Goal: Communication & Community: Share content

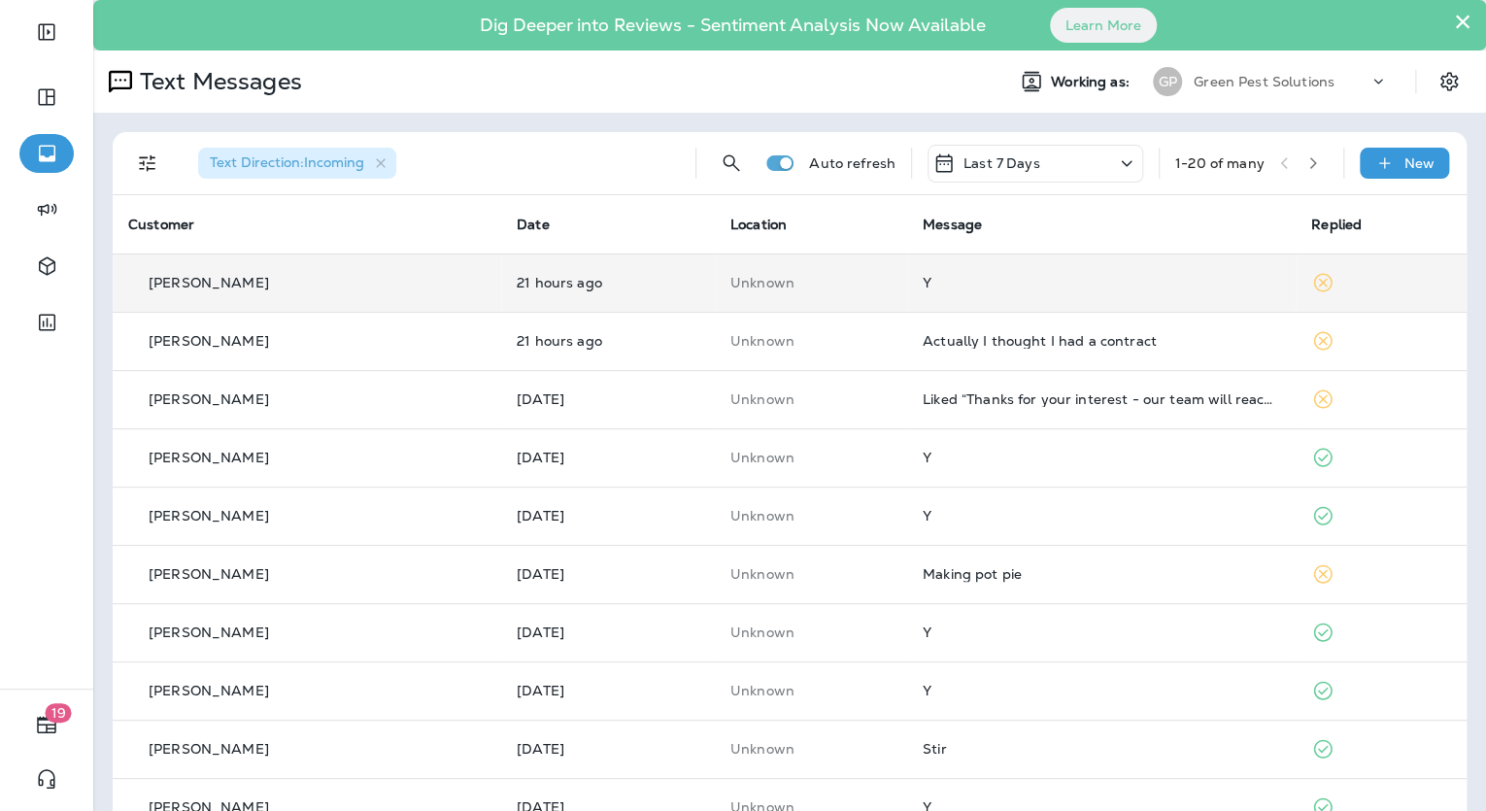
click at [1010, 302] on td "Y" at bounding box center [1101, 283] width 389 height 58
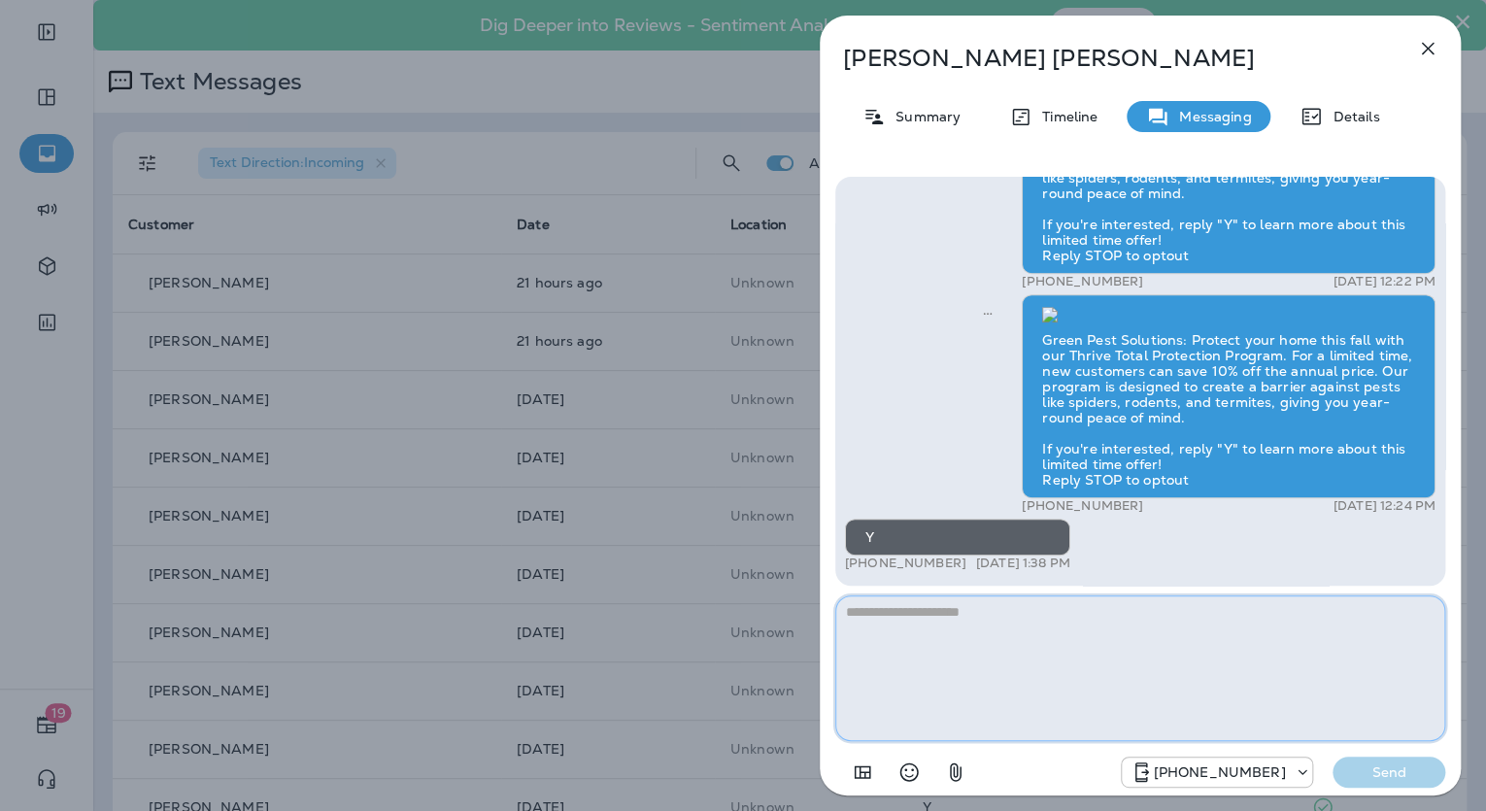
click at [1033, 627] on textarea at bounding box center [1140, 668] width 610 height 146
paste textarea "**********"
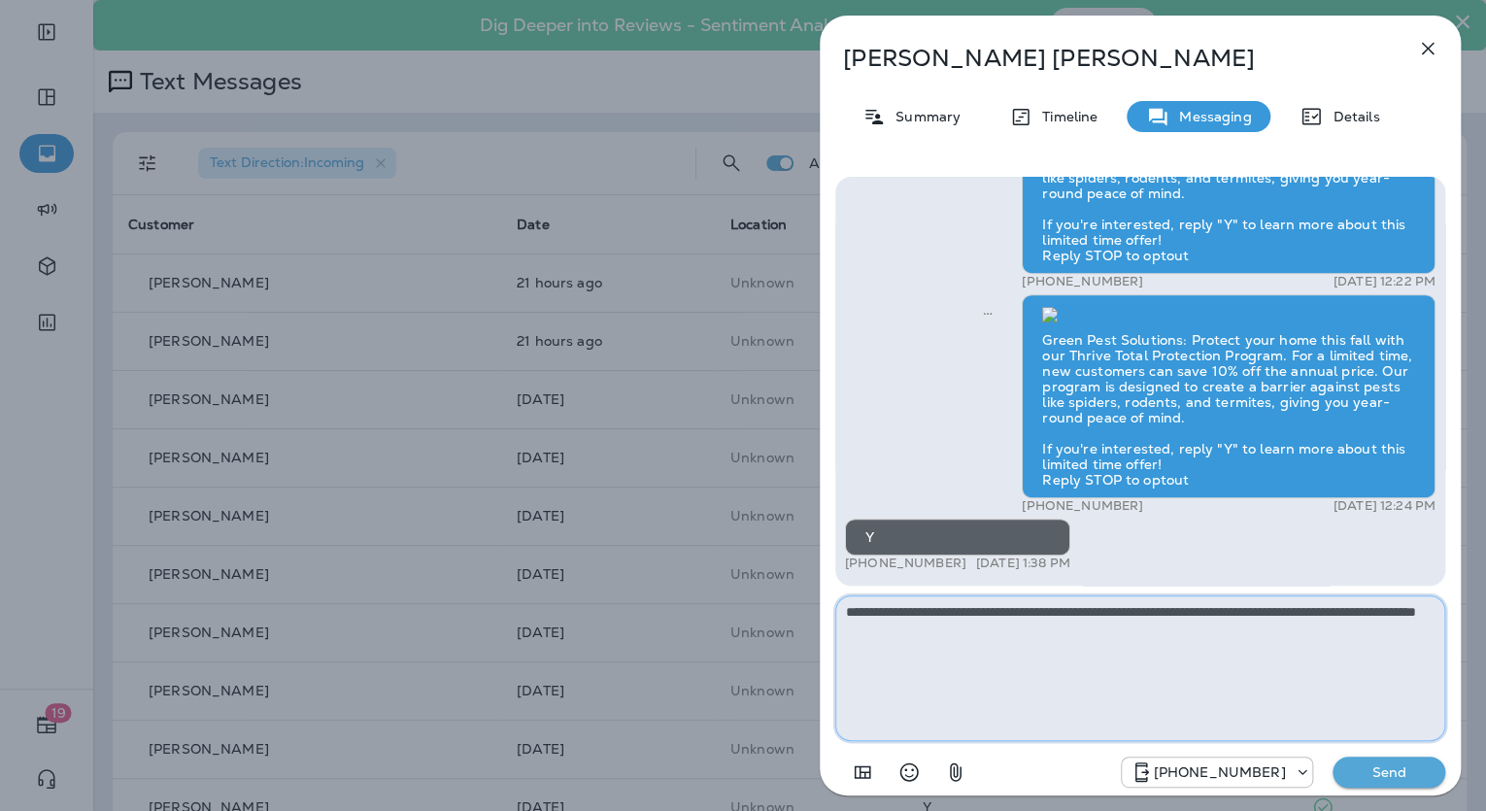
type textarea "**********"
click at [1377, 785] on button "Send" at bounding box center [1389, 772] width 113 height 31
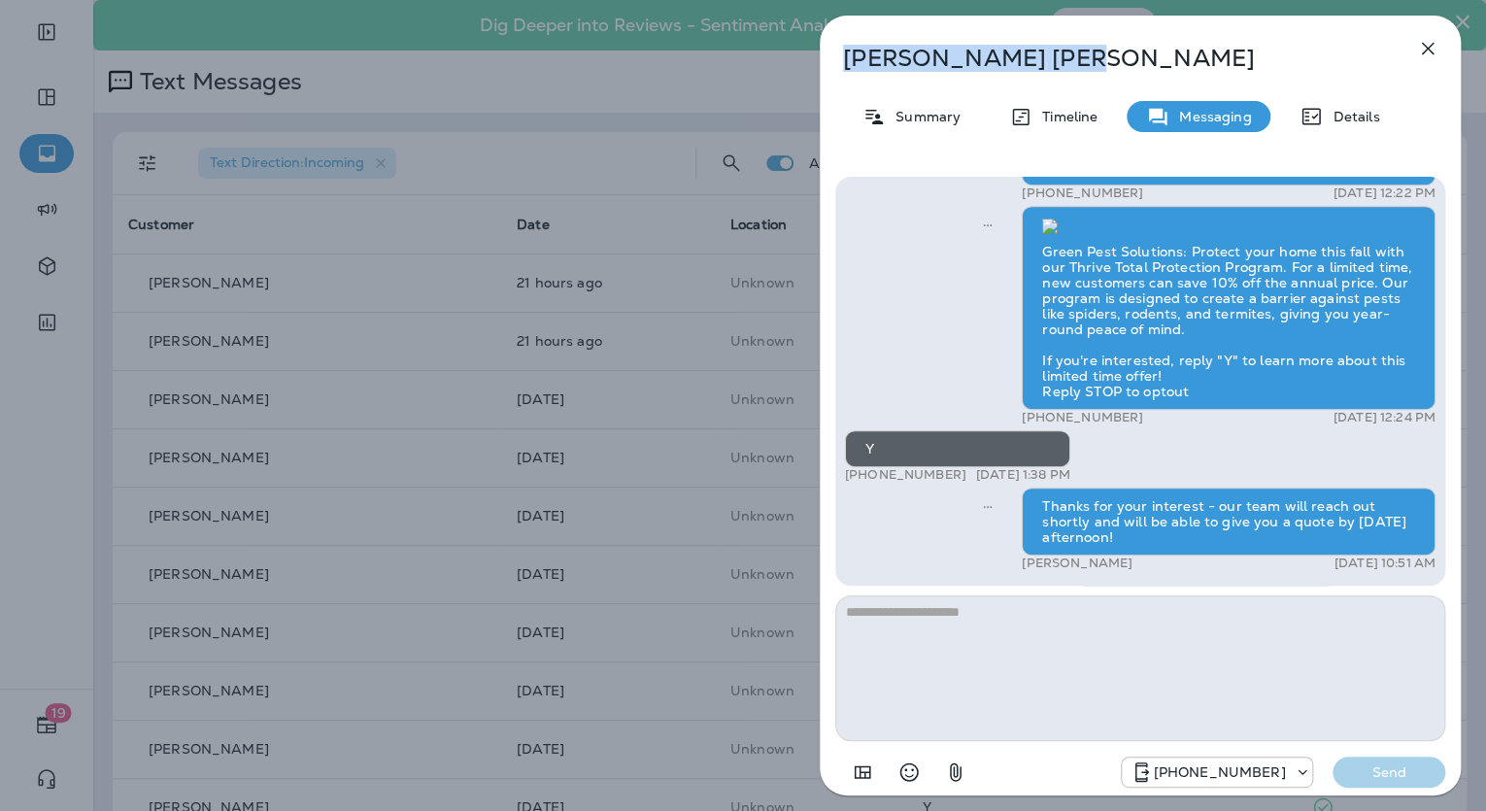
drag, startPoint x: 945, startPoint y: 54, endPoint x: 831, endPoint y: 46, distance: 114.0
click at [831, 46] on div "[PERSON_NAME]" at bounding box center [1108, 58] width 577 height 27
copy p "[PERSON_NAME]"
click at [870, 111] on icon at bounding box center [874, 117] width 23 height 24
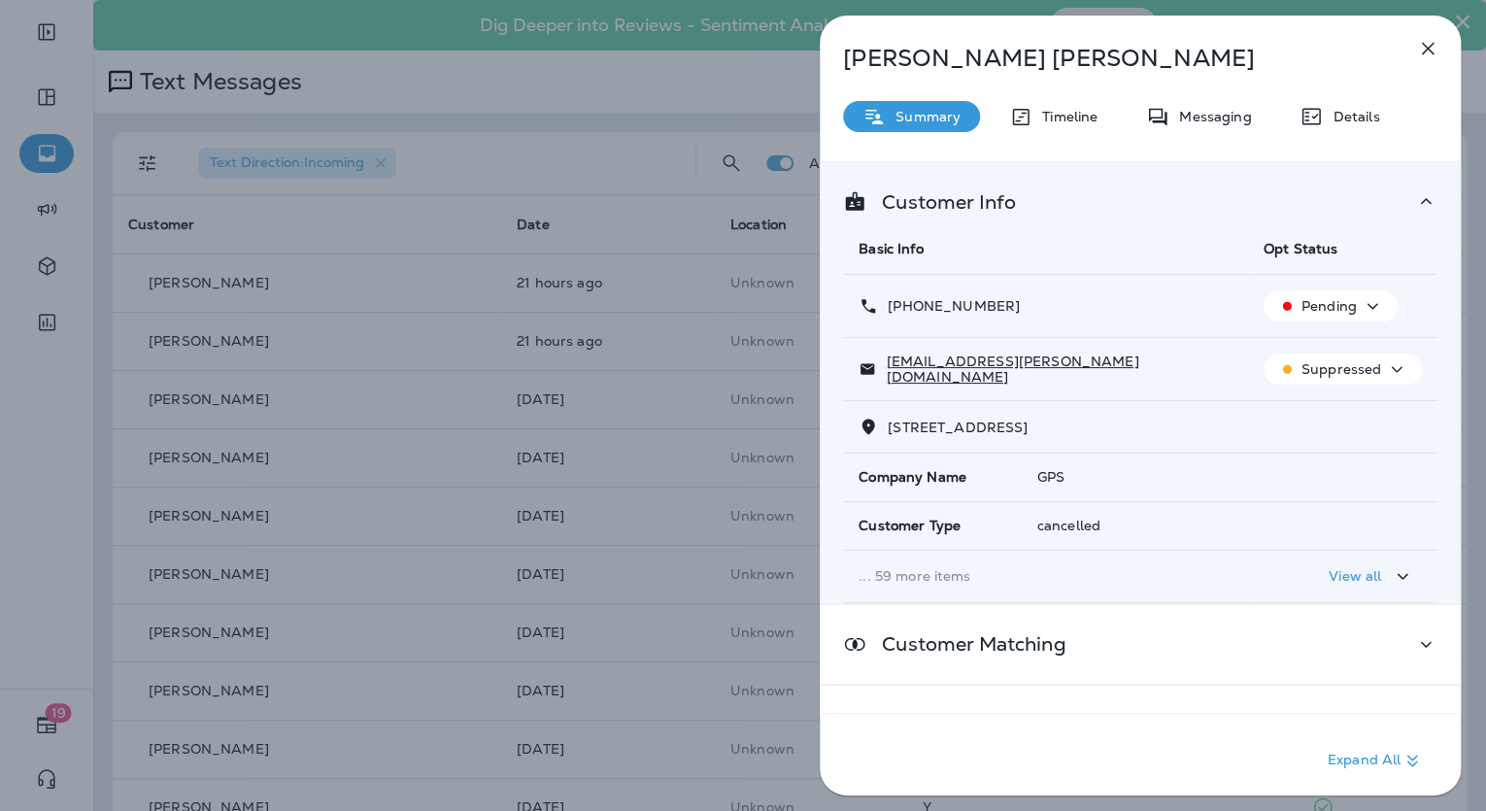
click at [1013, 305] on div "[PHONE_NUMBER]" at bounding box center [1046, 306] width 374 height 20
drag, startPoint x: 1022, startPoint y: 366, endPoint x: 885, endPoint y: 365, distance: 137.0
click at [885, 365] on div "[EMAIL_ADDRESS][PERSON_NAME][DOMAIN_NAME]" at bounding box center [1046, 369] width 374 height 31
copy p "[EMAIL_ADDRESS][PERSON_NAME][DOMAIN_NAME]"
drag, startPoint x: 1004, startPoint y: 299, endPoint x: 885, endPoint y: 306, distance: 119.7
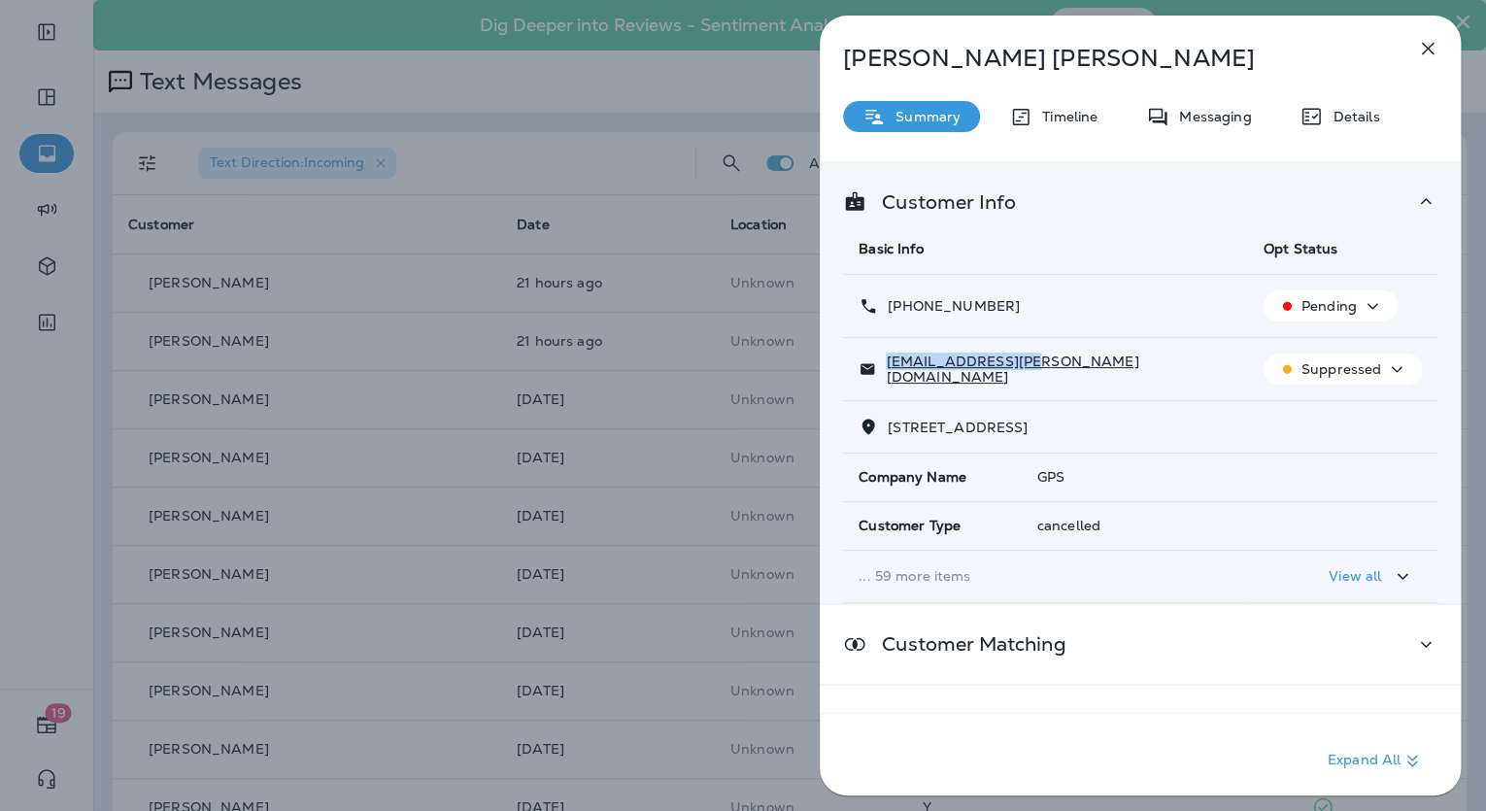
click at [885, 306] on div "[PHONE_NUMBER]" at bounding box center [1046, 306] width 374 height 20
copy p "[PHONE_NUMBER]"
click at [228, 203] on div "[PERSON_NAME] Summary Timeline Messaging Details Customer Info Basic Info Opt S…" at bounding box center [743, 405] width 1486 height 811
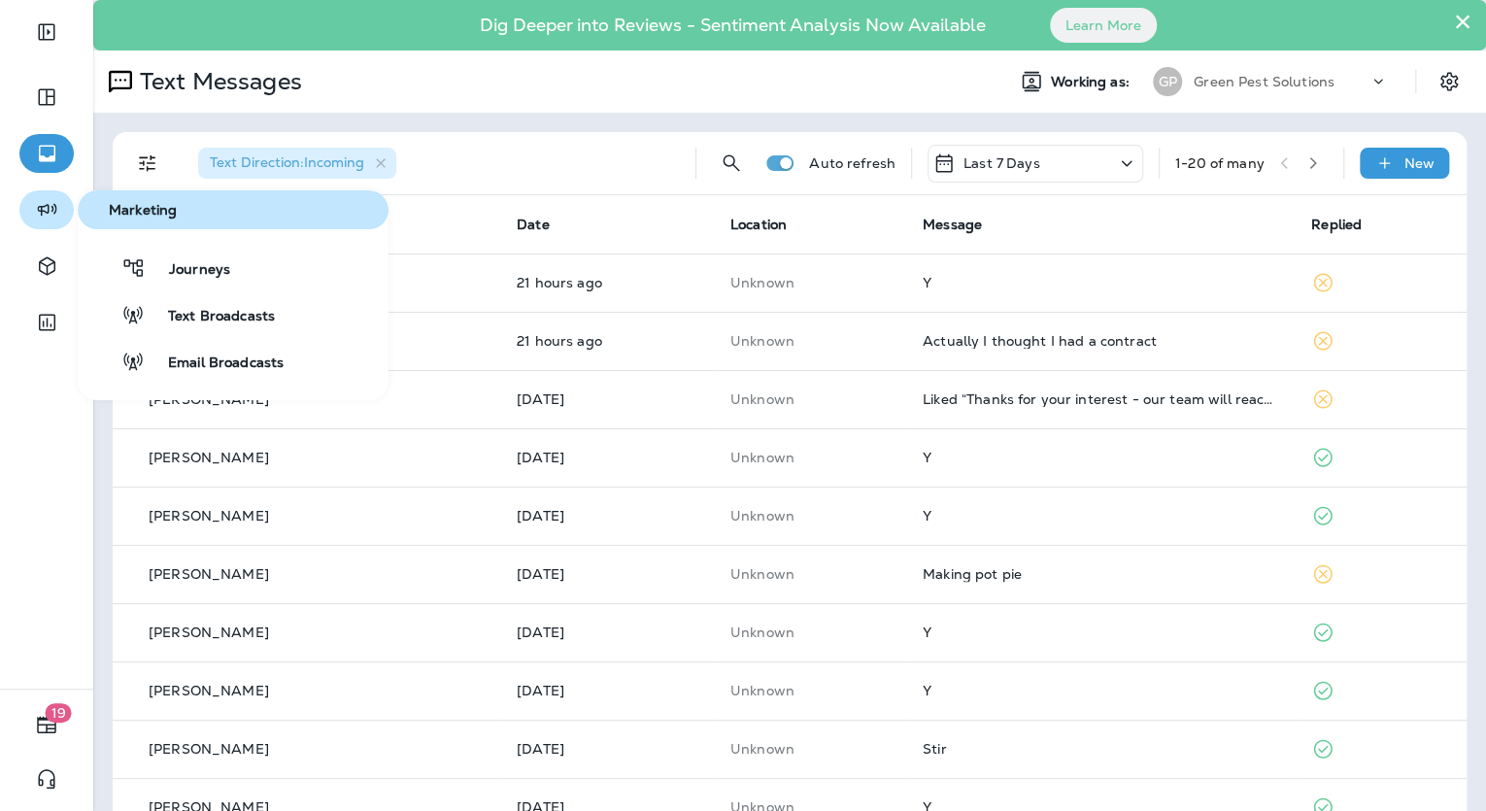
click at [51, 206] on icon "button" at bounding box center [47, 209] width 24 height 23
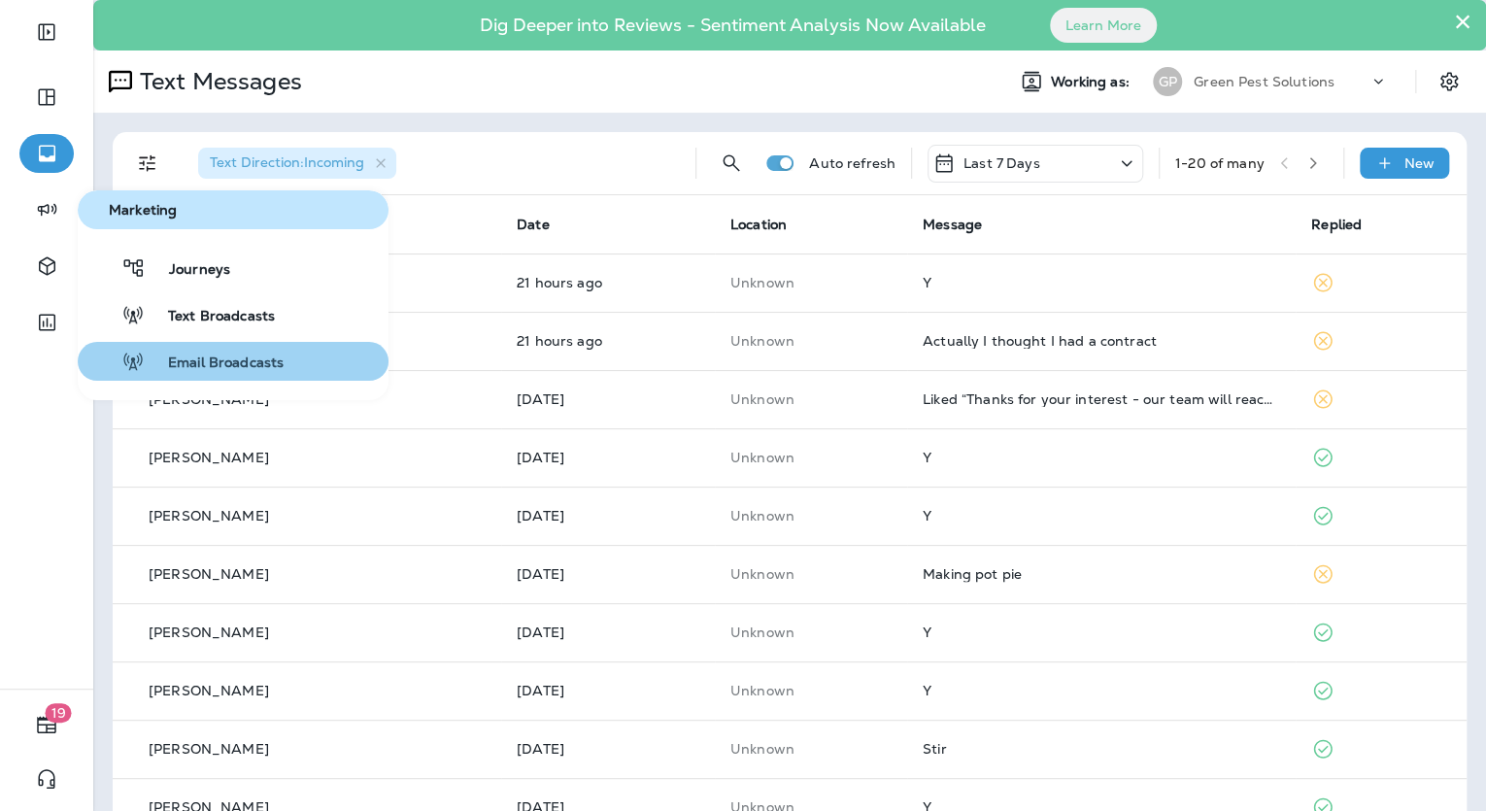
click at [217, 358] on span "Email Broadcasts" at bounding box center [214, 364] width 139 height 18
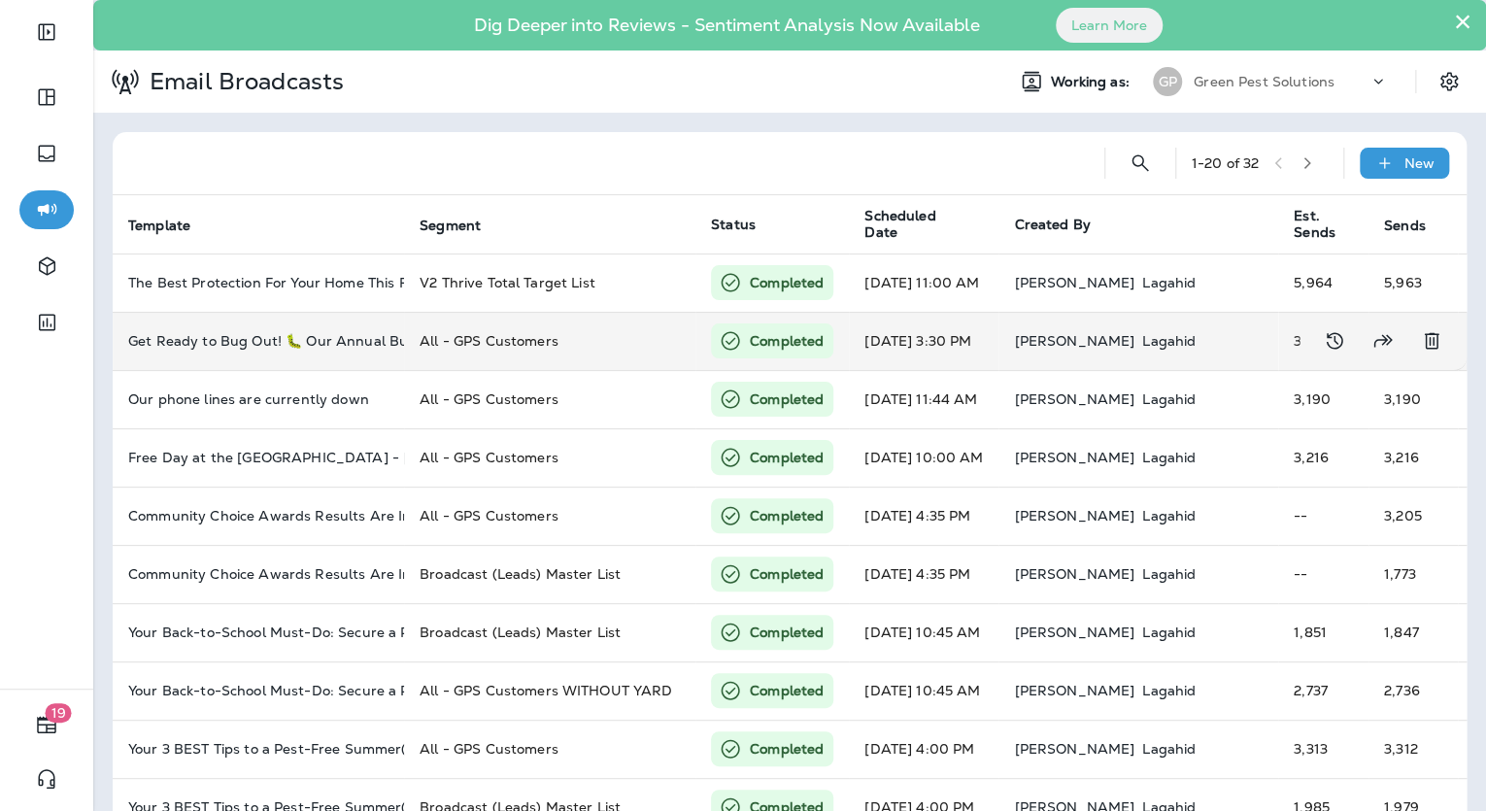
click at [497, 329] on td "All - GPS Customers" at bounding box center [549, 341] width 291 height 58
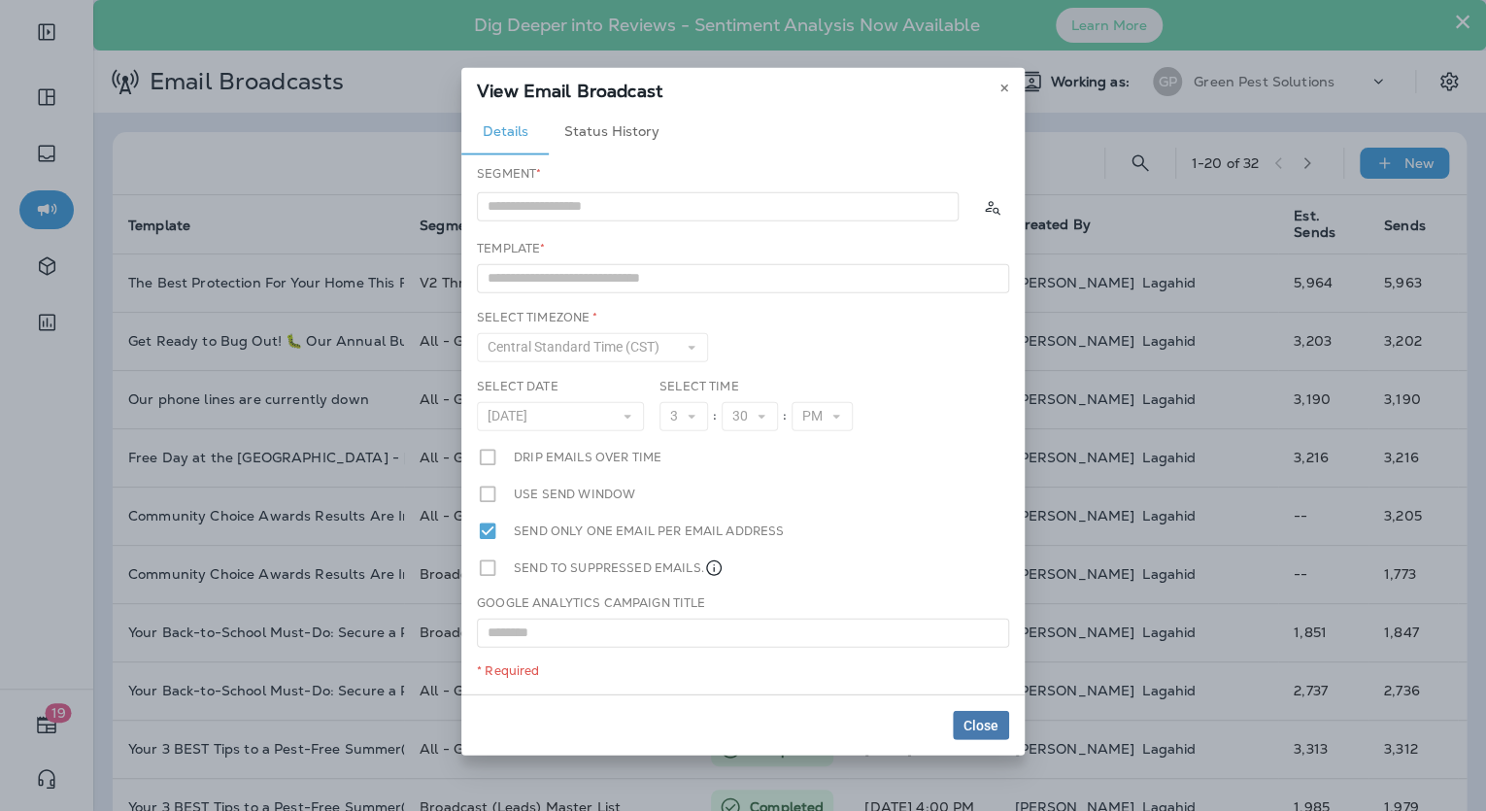
type input "**********"
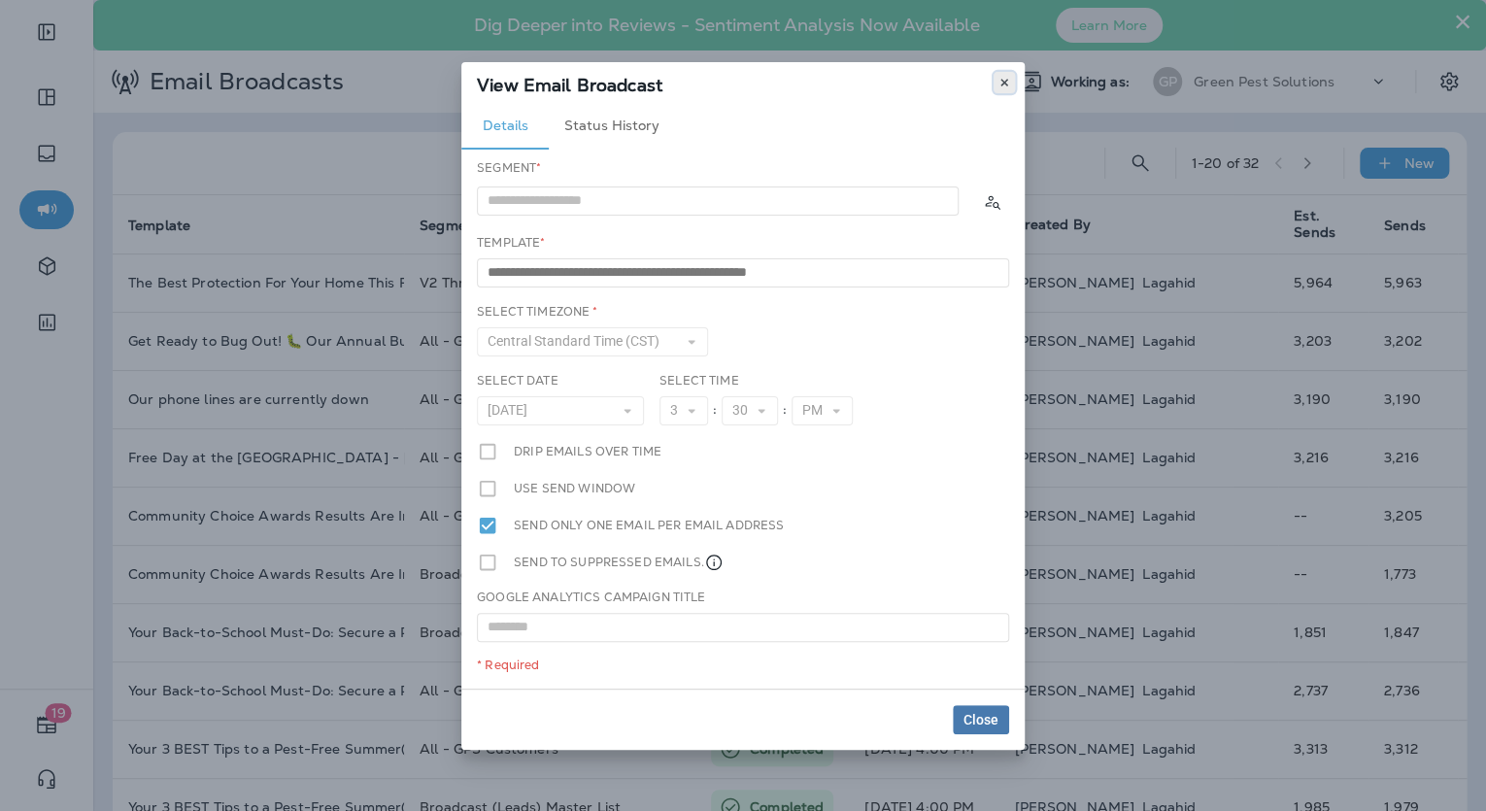
click at [999, 75] on button at bounding box center [1004, 82] width 21 height 21
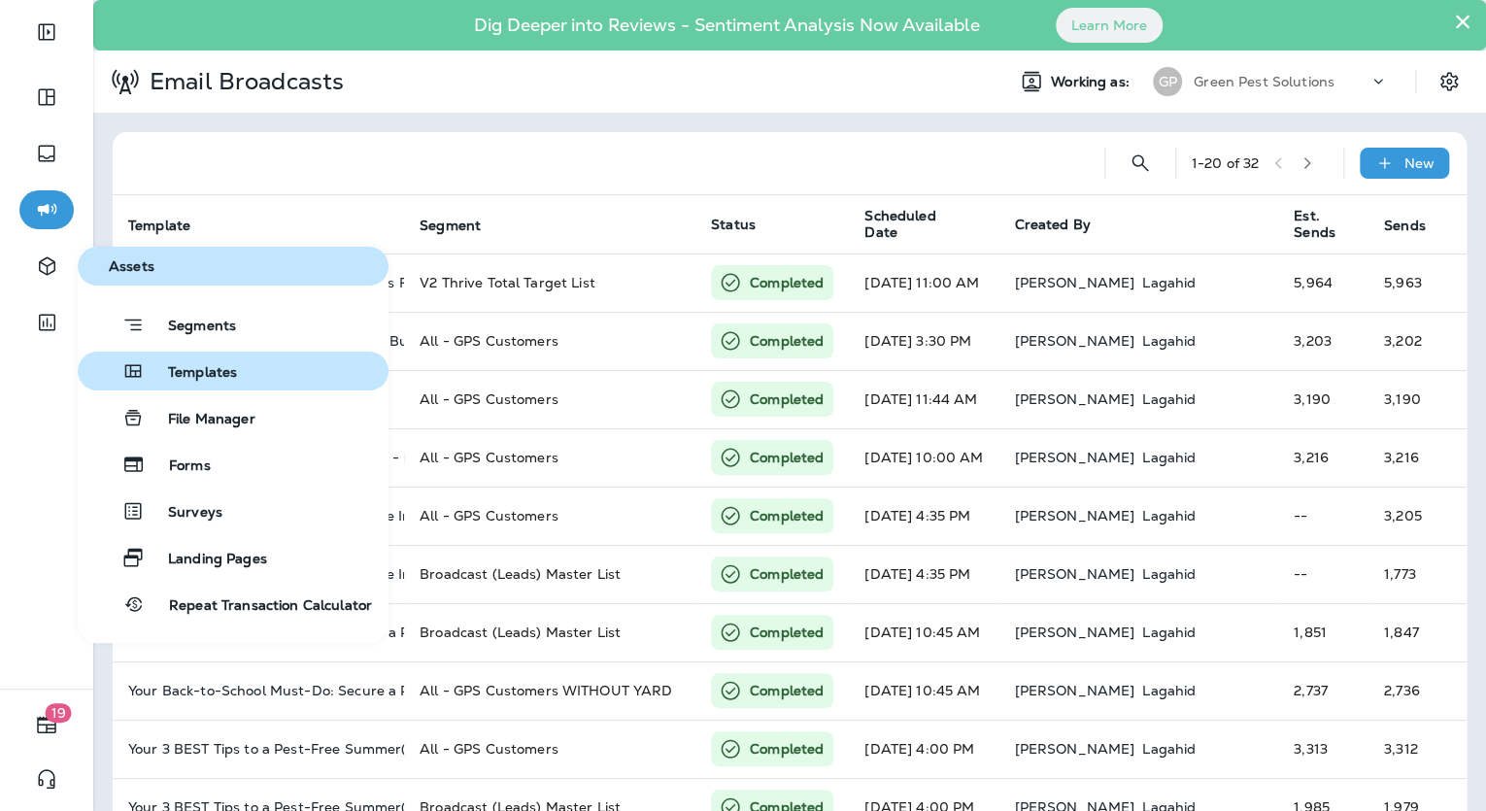
click at [171, 355] on button "Templates" at bounding box center [233, 371] width 311 height 39
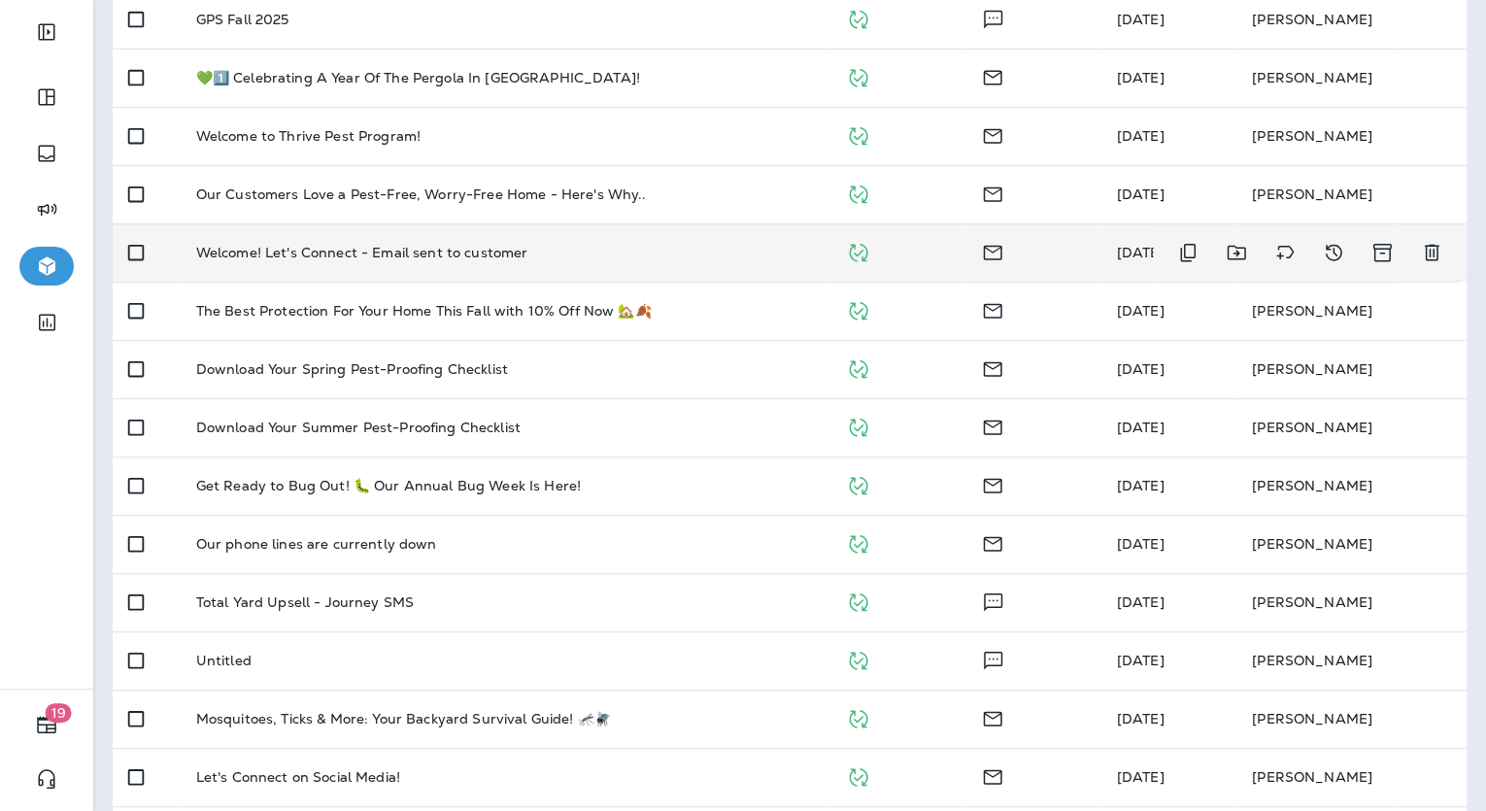
scroll to position [389, 0]
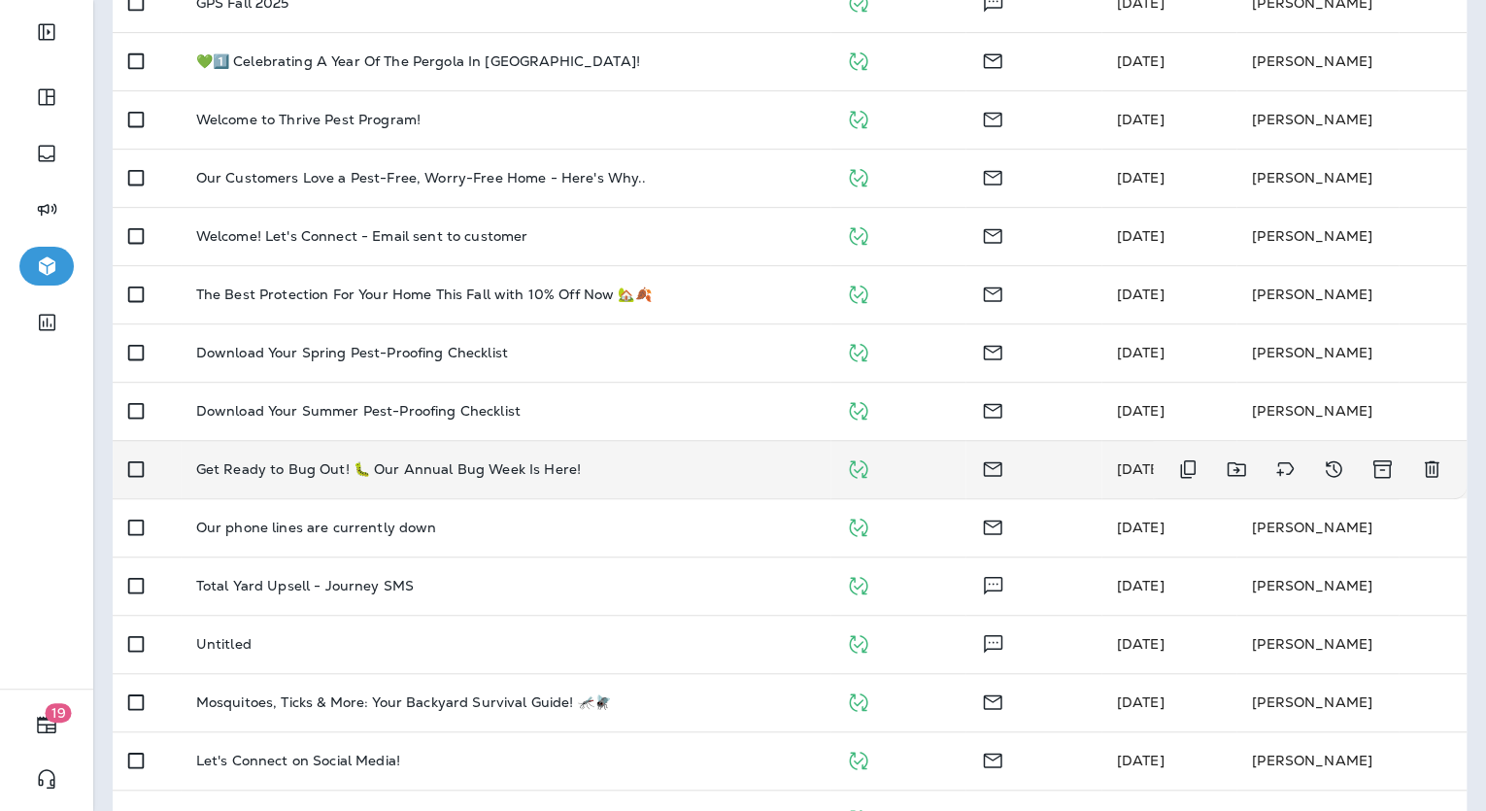
click at [423, 462] on p "Get Ready to Bug Out! 🐛 Our Annual Bug Week Is Here!" at bounding box center [388, 469] width 385 height 16
